Goal: Information Seeking & Learning: Learn about a topic

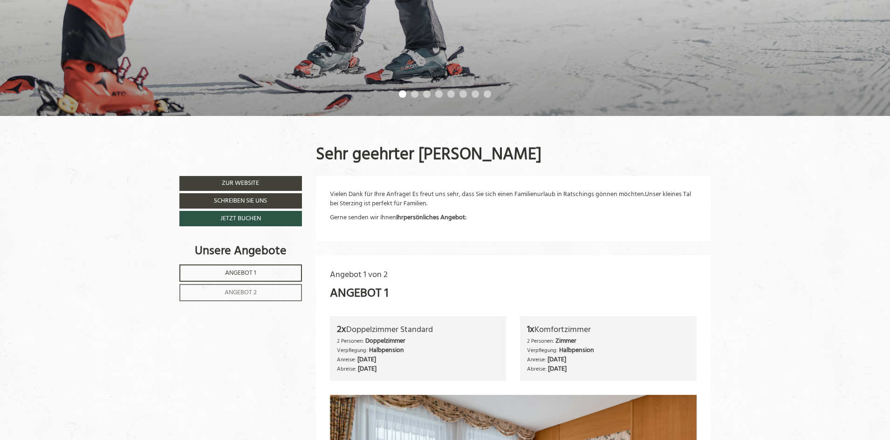
scroll to position [326, 0]
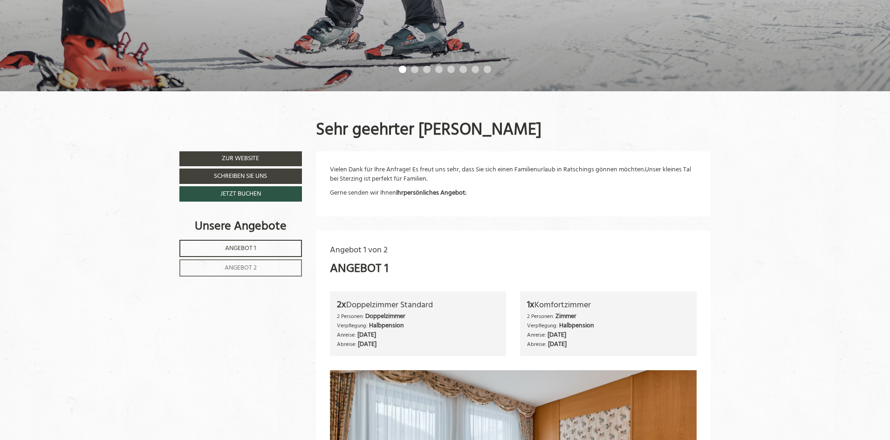
click at [259, 249] on link "Angebot 1" at bounding box center [240, 248] width 123 height 17
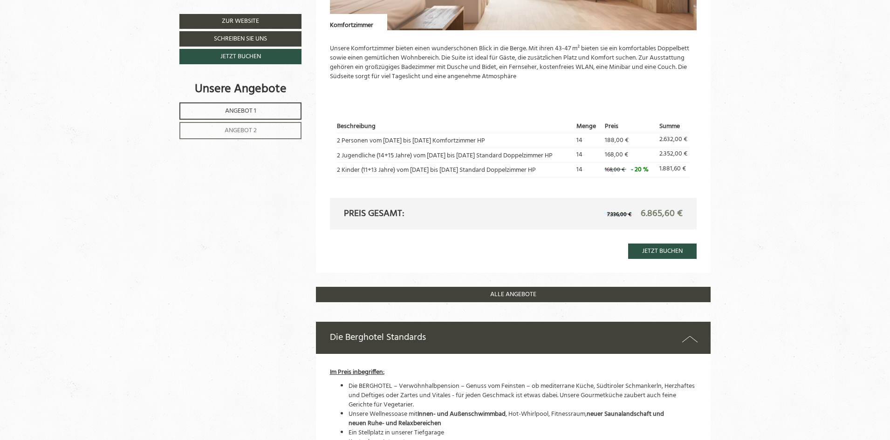
scroll to position [1116, 0]
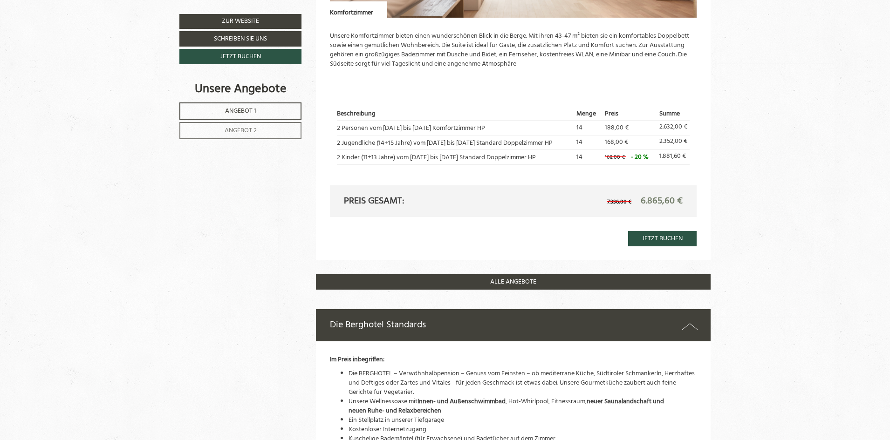
drag, startPoint x: 263, startPoint y: 241, endPoint x: 811, endPoint y: 158, distance: 553.4
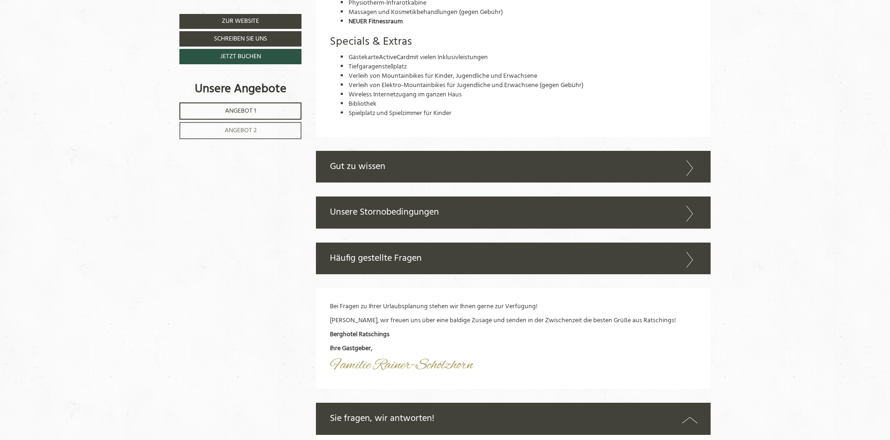
scroll to position [2701, 0]
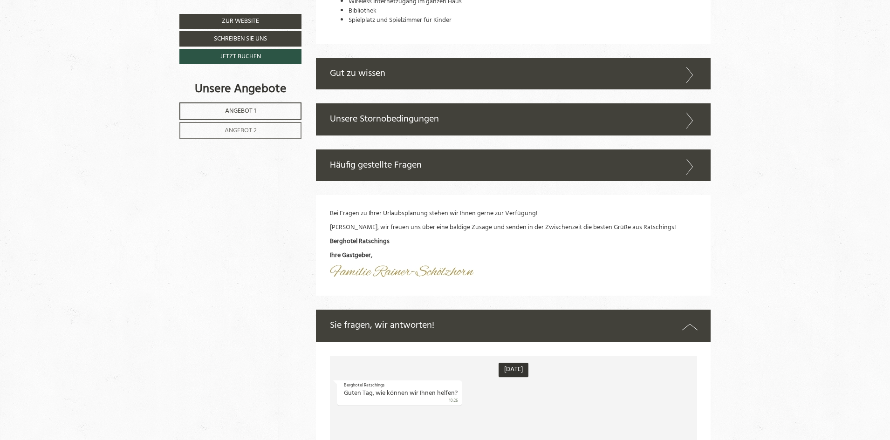
click at [688, 113] on icon at bounding box center [690, 121] width 14 height 16
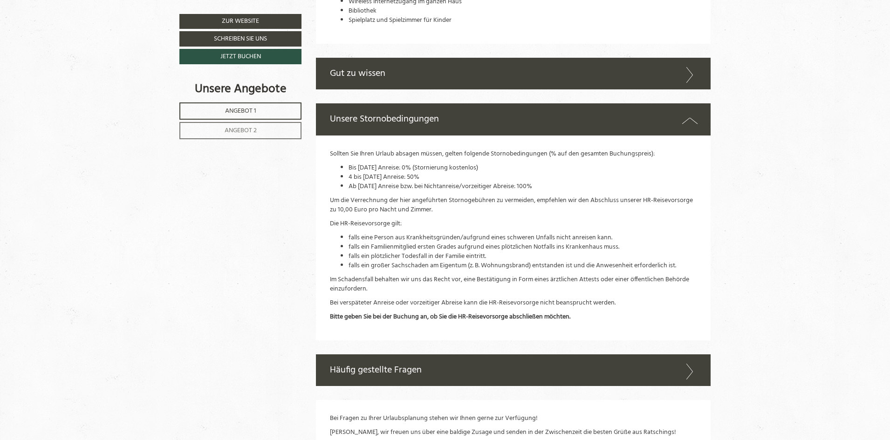
click at [694, 67] on icon at bounding box center [690, 75] width 14 height 16
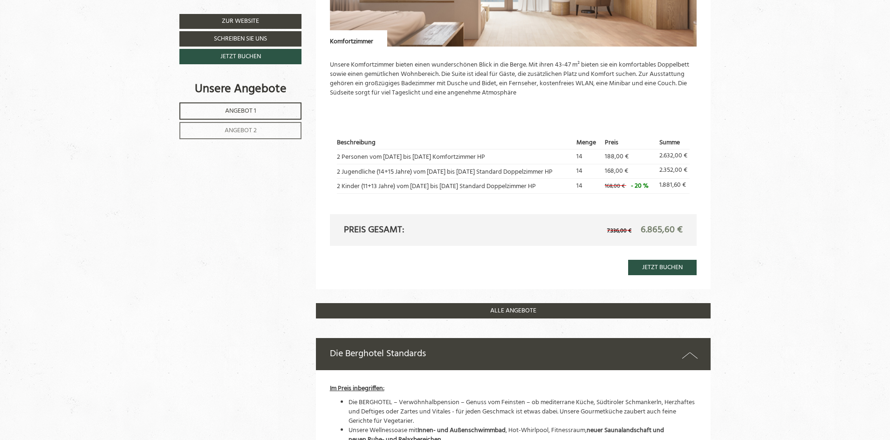
scroll to position [1080, 0]
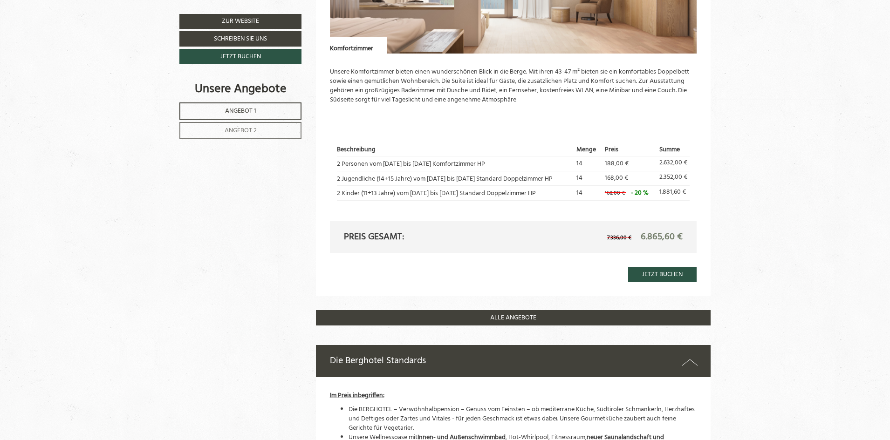
click at [241, 130] on span "Angebot 2" at bounding box center [241, 130] width 32 height 11
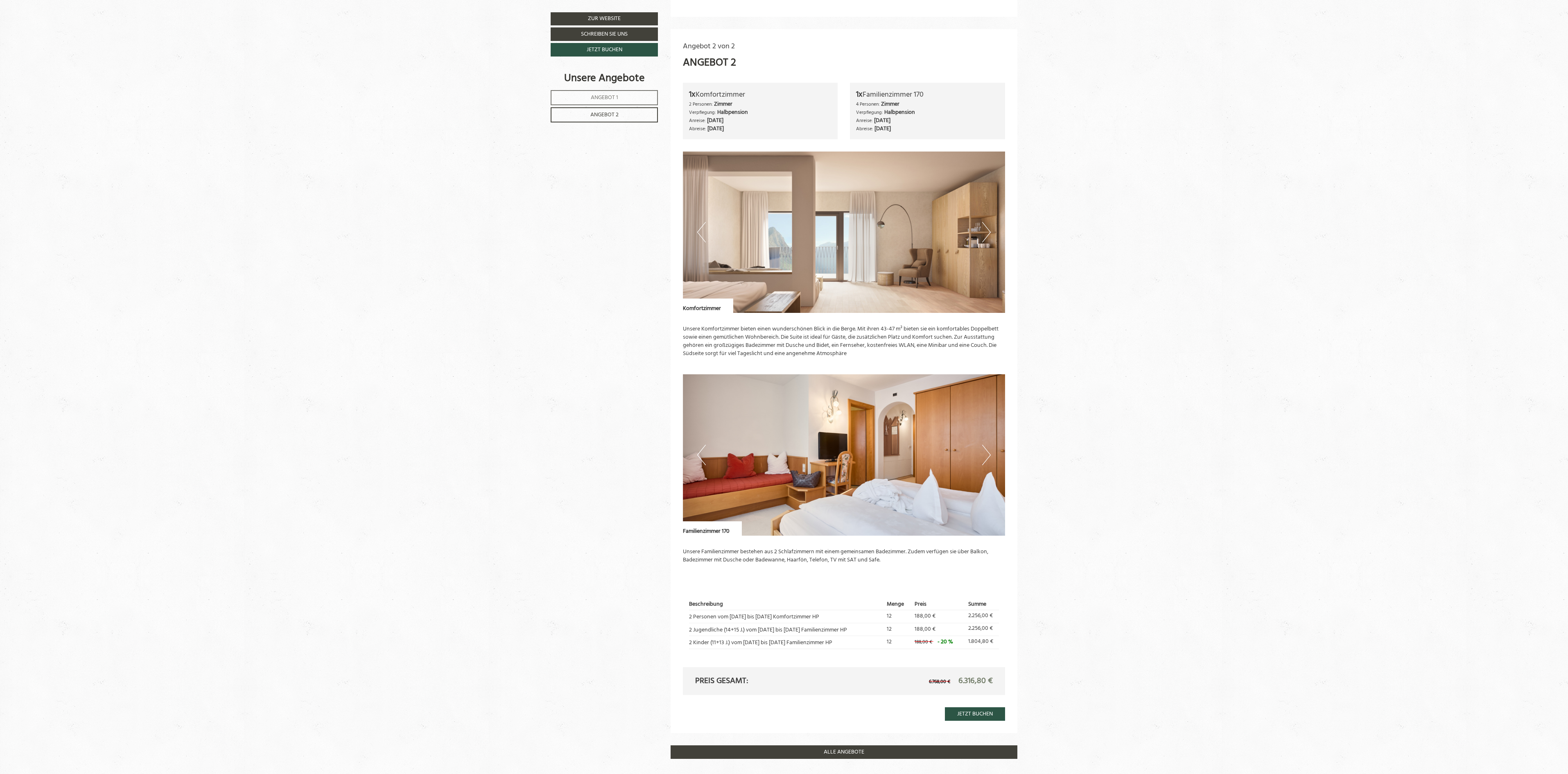
scroll to position [769, 0]
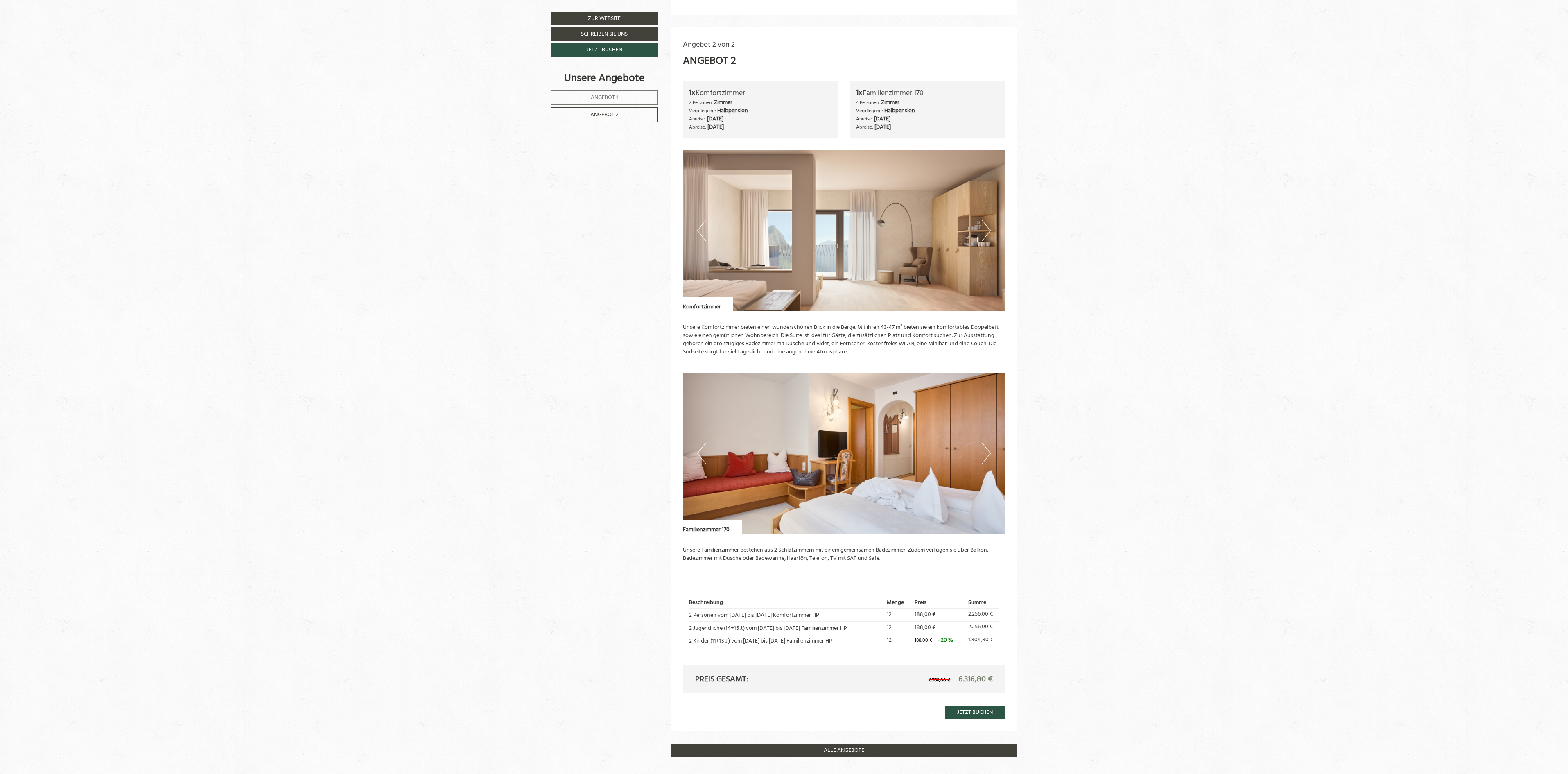
click at [595, 97] on span "Angebot 1" at bounding box center [604, 98] width 27 height 10
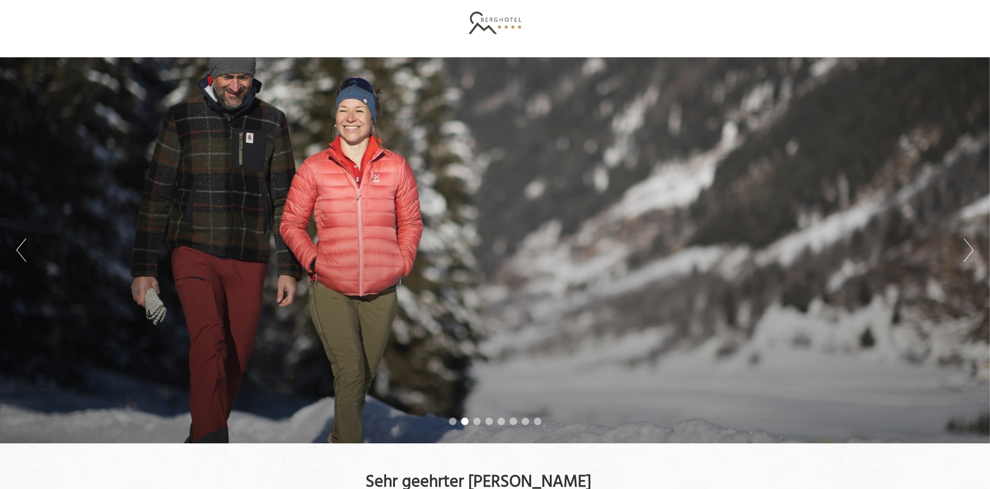
scroll to position [0, 0]
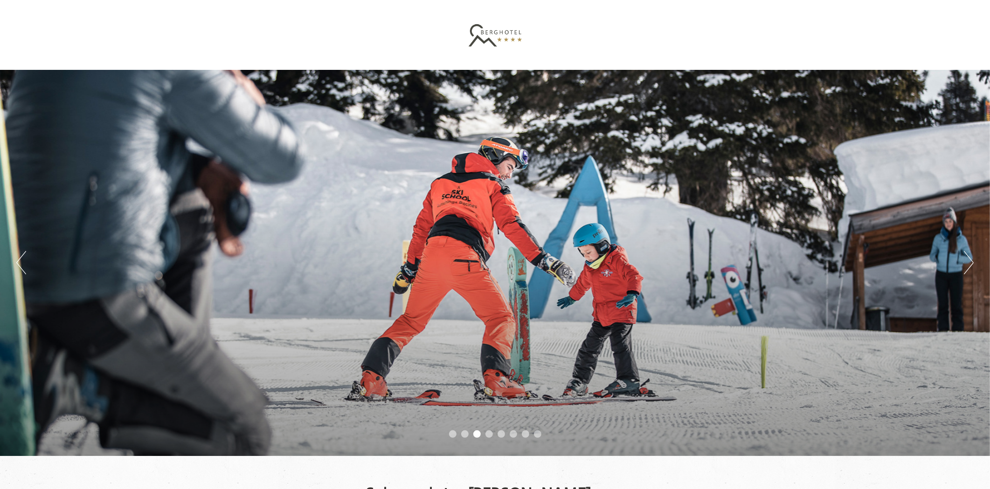
click at [488, 432] on li "4" at bounding box center [488, 434] width 7 height 7
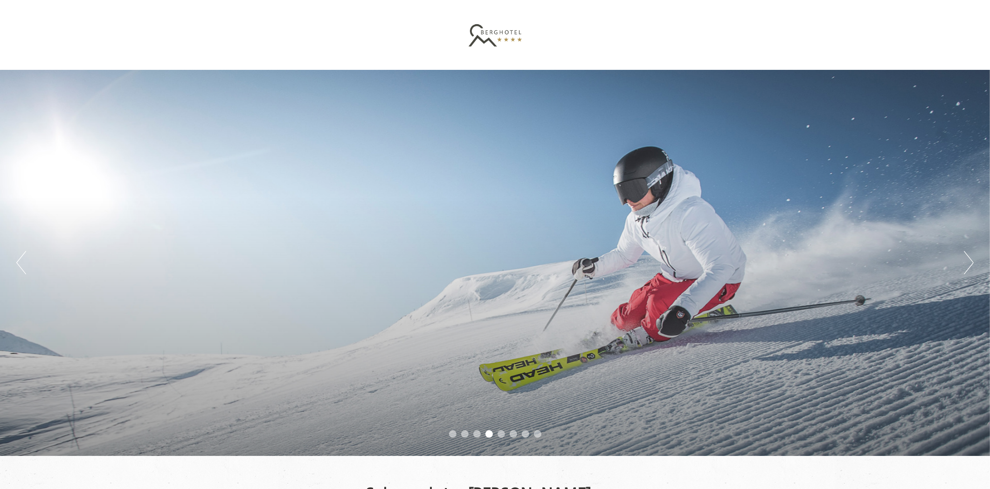
click at [502, 435] on li "5" at bounding box center [500, 434] width 7 height 7
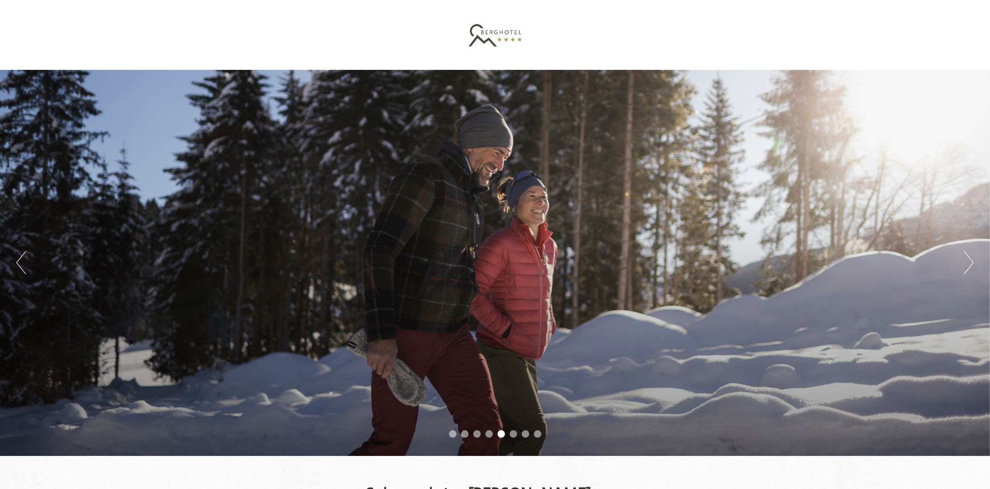
click at [510, 434] on li "6" at bounding box center [512, 434] width 7 height 7
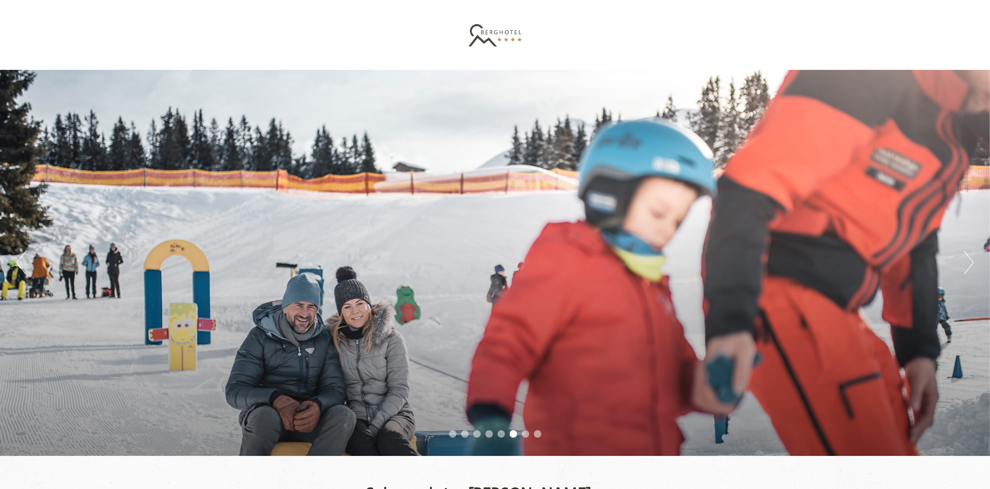
click at [525, 433] on li "7" at bounding box center [525, 434] width 7 height 7
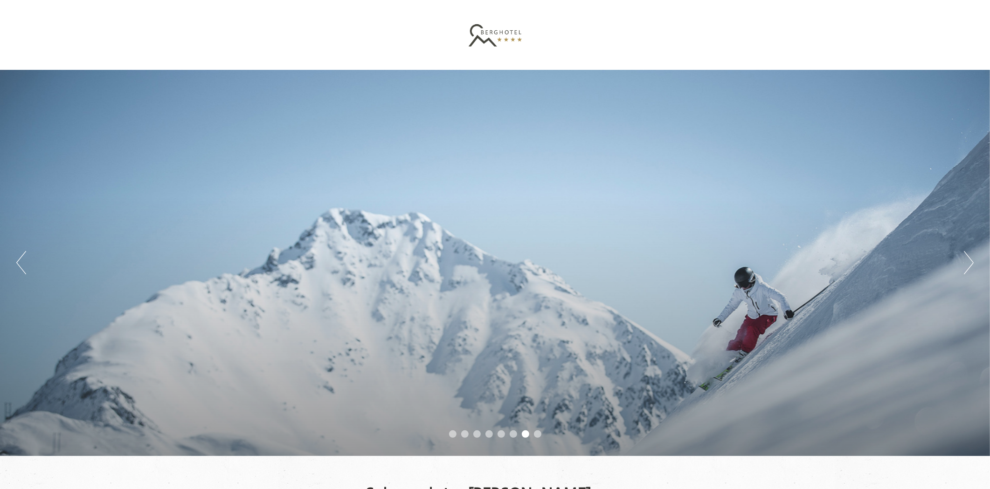
click at [539, 433] on li "8" at bounding box center [537, 434] width 7 height 7
